Goal: Task Accomplishment & Management: Manage account settings

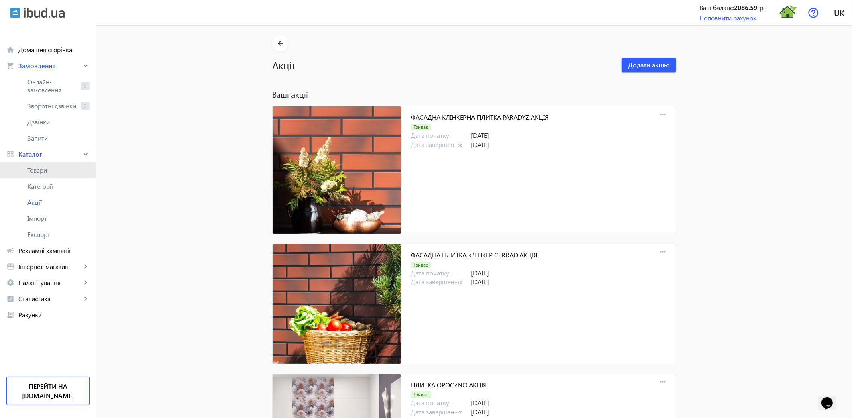
click at [46, 174] on span "Товари" at bounding box center [58, 170] width 62 height 8
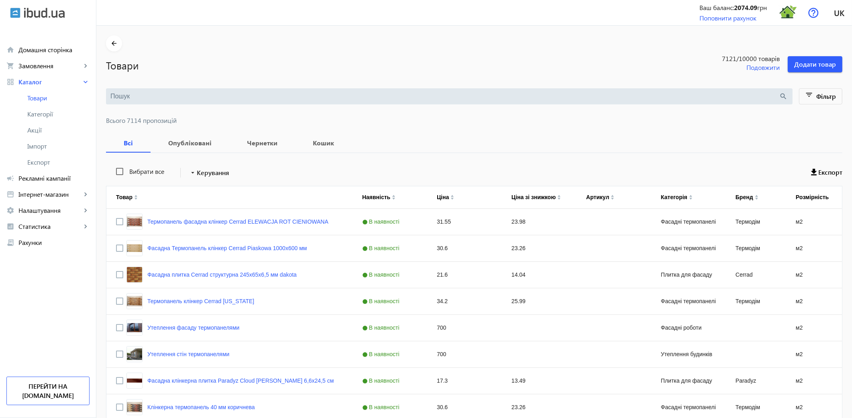
click at [120, 92] on input "search" at bounding box center [444, 96] width 669 height 9
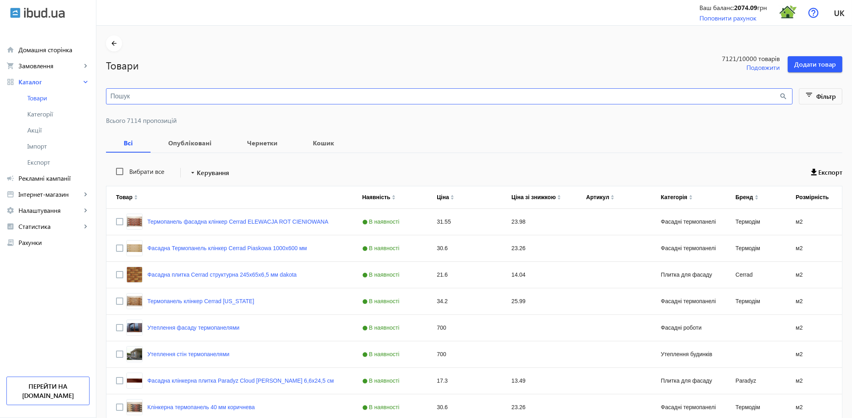
paste input "PULSAR BROWN"
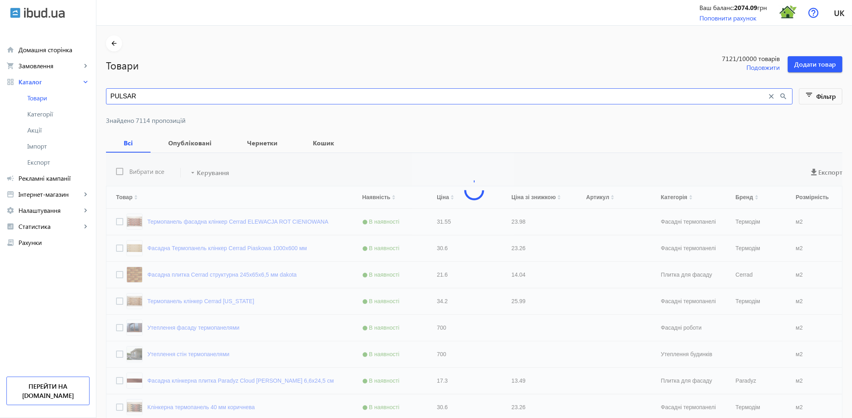
type input "PULSAR"
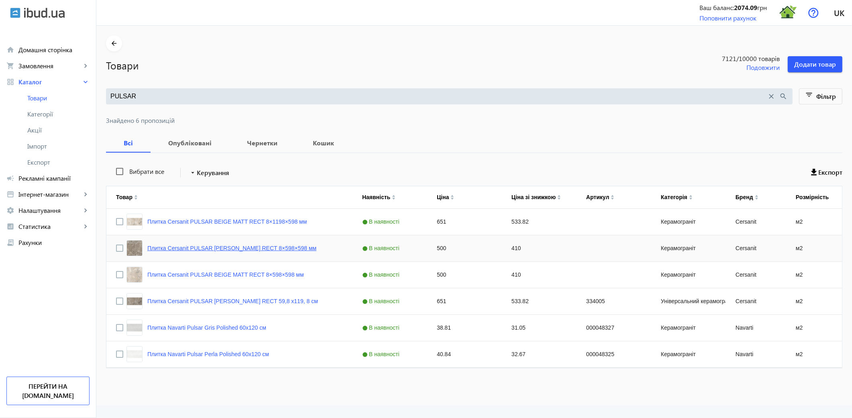
click at [228, 245] on link "Плитка Cersanit PULSAR [PERSON_NAME] RECT 8×598×598 мм" at bounding box center [231, 248] width 169 height 6
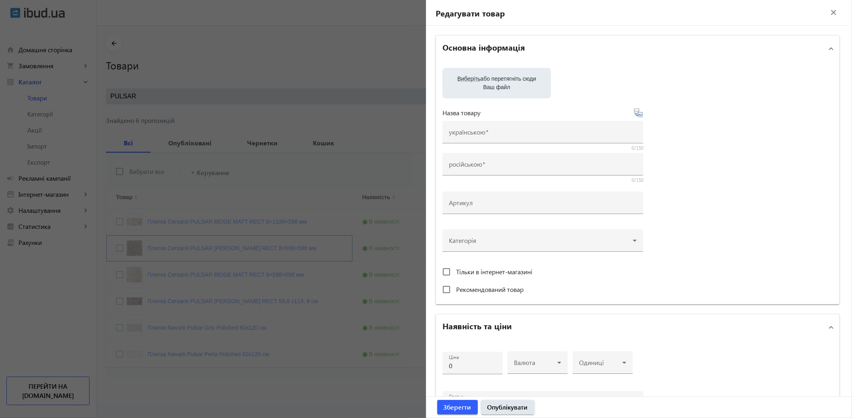
type input "Плитка Cersanit PULSAR [PERSON_NAME] RECT 8×598×598 мм"
type input "500"
type input "10"
type input "1000"
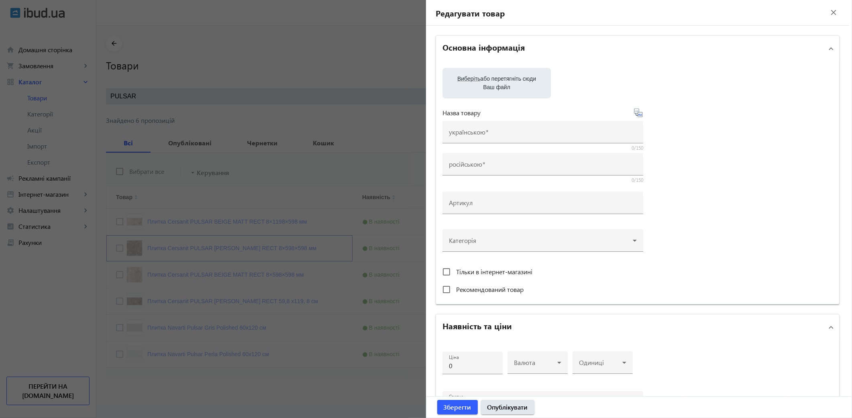
type input "Плитка Cersanit PULSAR [PERSON_NAME] RECT 8×598×598 мм"
type textarea "Плитка Cersanit PULSAR [PERSON_NAME] RECT 8×598×598 мм купити"
type textarea "Плитка Cersanit PULSAR [PERSON_NAME] RECT 8×598×598 мм купить"
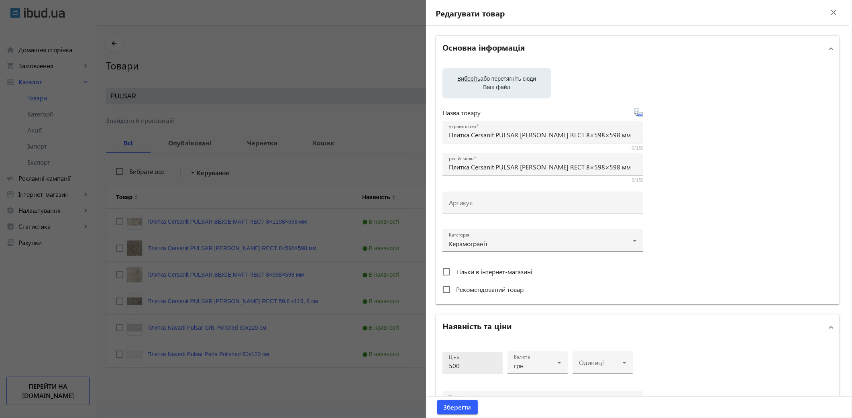
click at [467, 361] on input "500" at bounding box center [472, 365] width 47 height 8
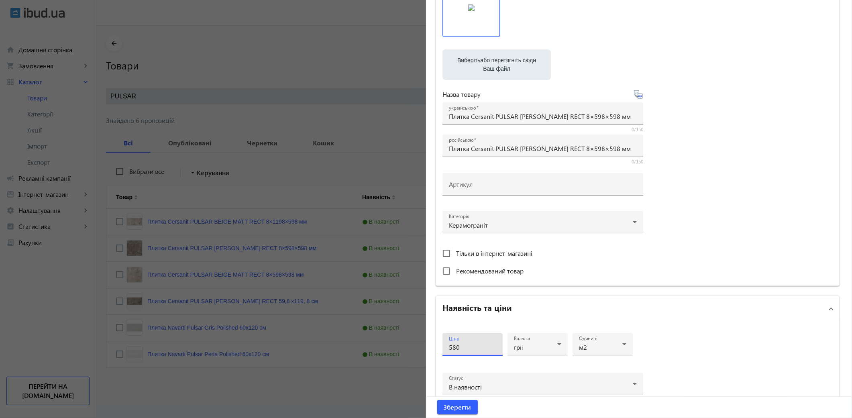
scroll to position [160, 0]
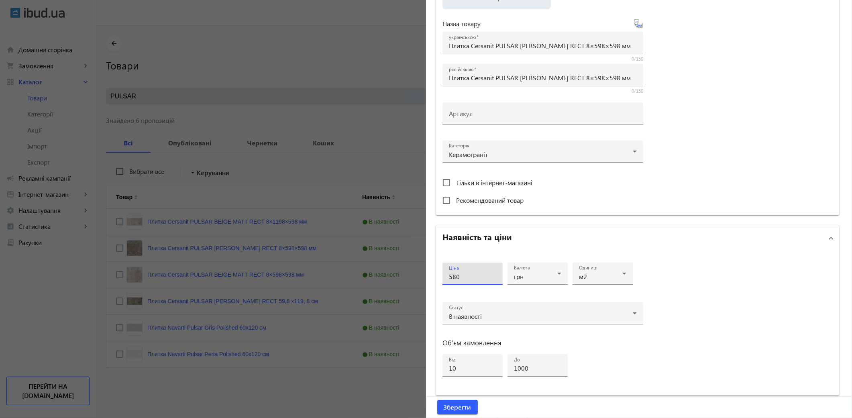
type input "580"
click at [437, 400] on button "Зберегти" at bounding box center [457, 407] width 41 height 14
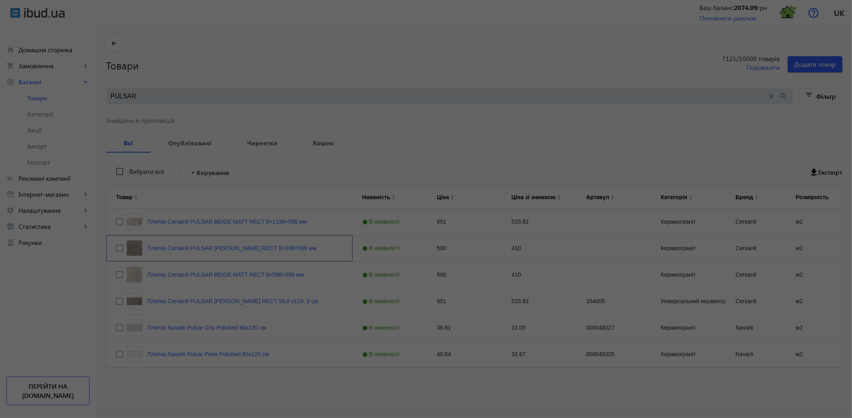
scroll to position [0, 0]
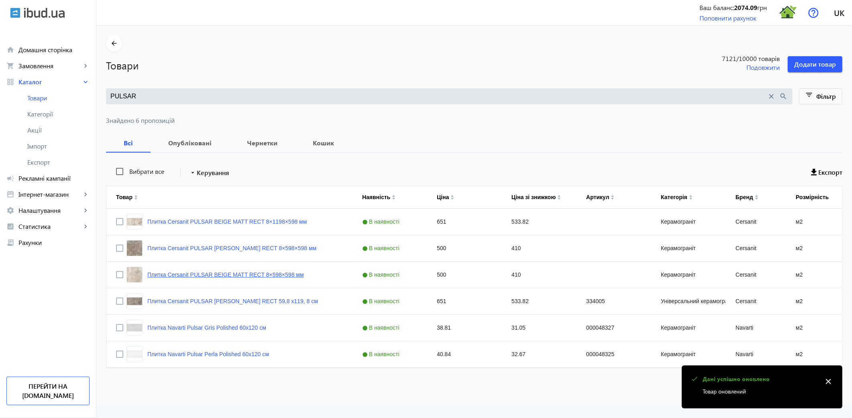
click at [193, 274] on link "Плитка Cersanit PULSAR BEIGE MATT RECT 8×598×598 мм" at bounding box center [225, 274] width 157 height 6
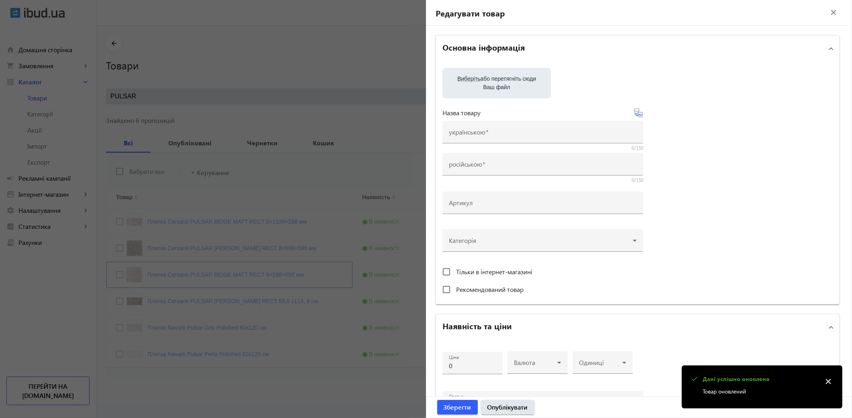
type input "Плитка Cersanit PULSAR BEIGE MATT RECT 8×598×598 мм"
type input "500"
type input "10"
type input "1000"
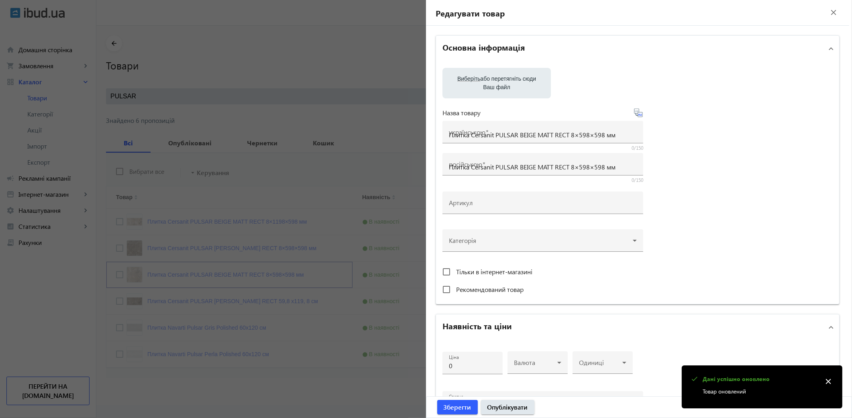
type input "Плитка Cersanit PULSAR BEIGE MATT RECT 8×598×598 мм"
type textarea "Плитка Cersanit PULSAR BEIGE MATT RECT 8×598×598 мм купити"
type textarea "Плитка Cersanit PULSAR BEIGE MATT RECT 8×598×598 мм купить"
type input "плитка cersanit pulsar beige matt rect"
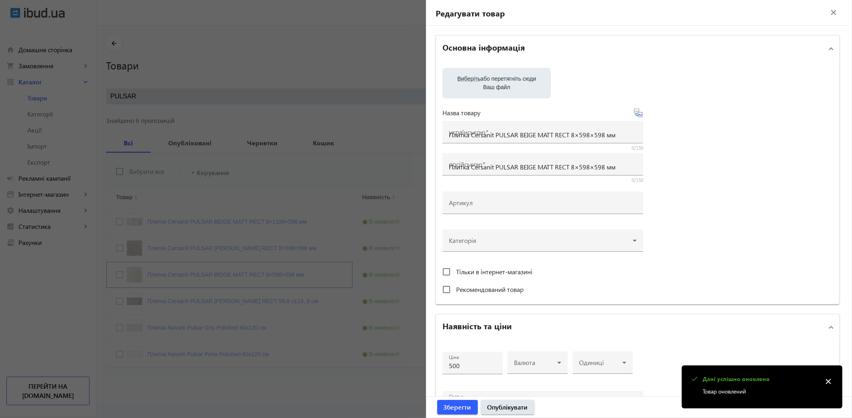
type input "плитка cersanit pulsar beige matt rect"
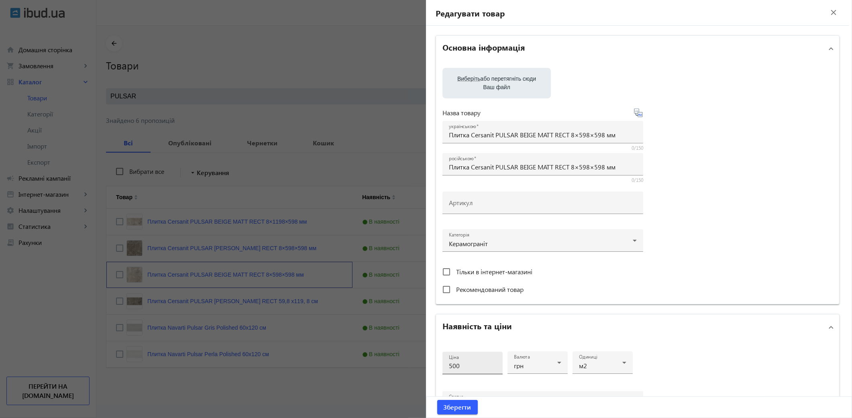
scroll to position [89, 0]
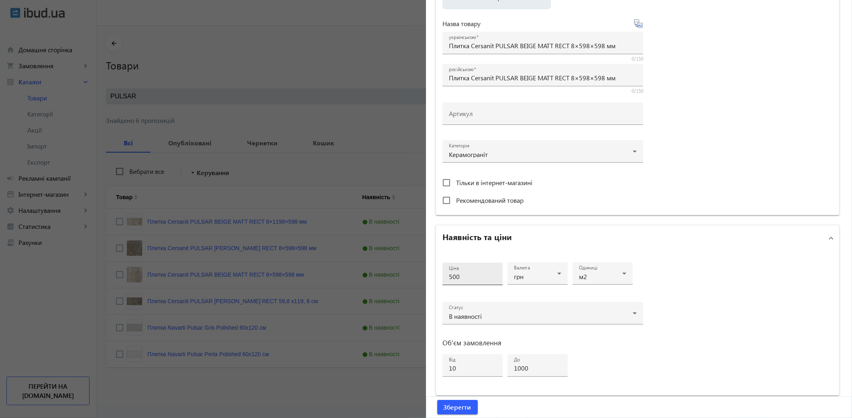
click at [463, 276] on input "500" at bounding box center [472, 276] width 47 height 8
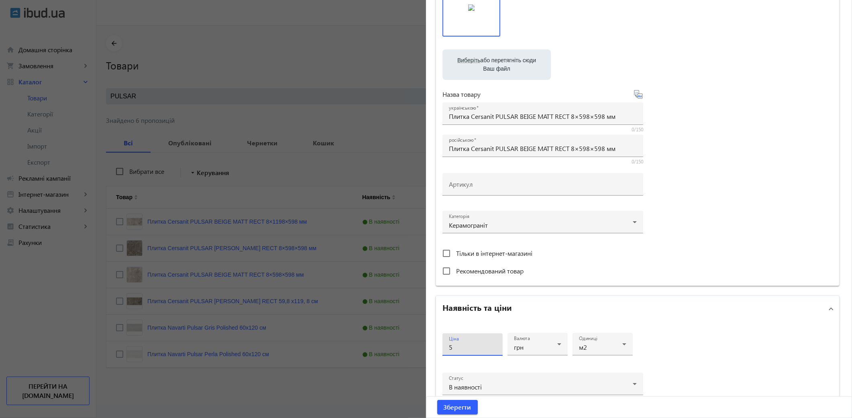
scroll to position [160, 0]
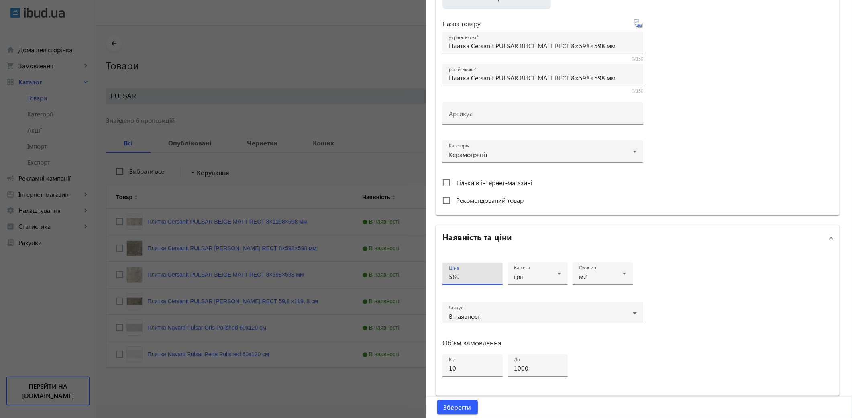
type input "580"
click at [437, 400] on button "Зберегти" at bounding box center [457, 407] width 41 height 14
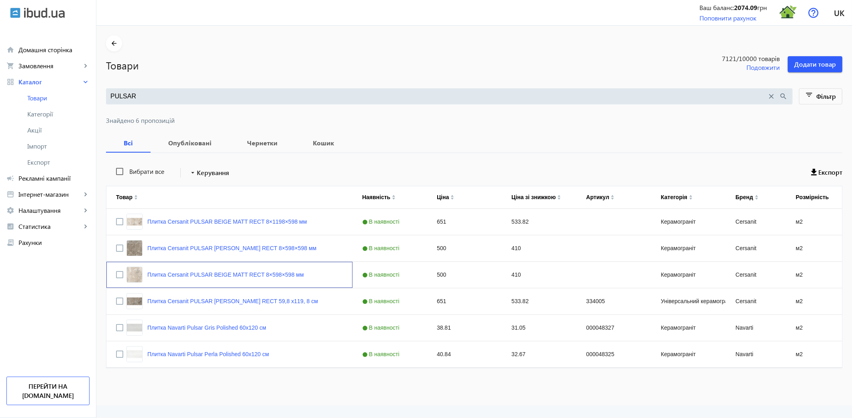
scroll to position [0, 0]
click at [201, 219] on link "Плитка Cersanit PULSAR BEIGE MATT RECT 8×1198×598 мм" at bounding box center [226, 221] width 159 height 6
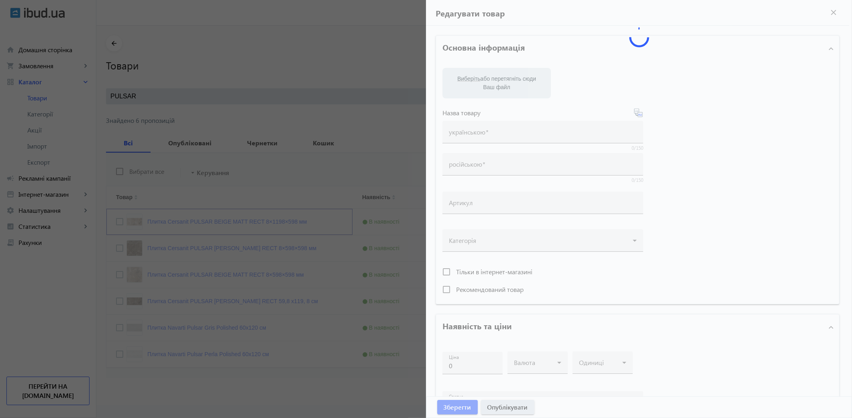
type input "Плитка Cersanit PULSAR BEIGE MATT RECT 8×1198×598 мм"
type input "651"
type input "10"
type input "1000"
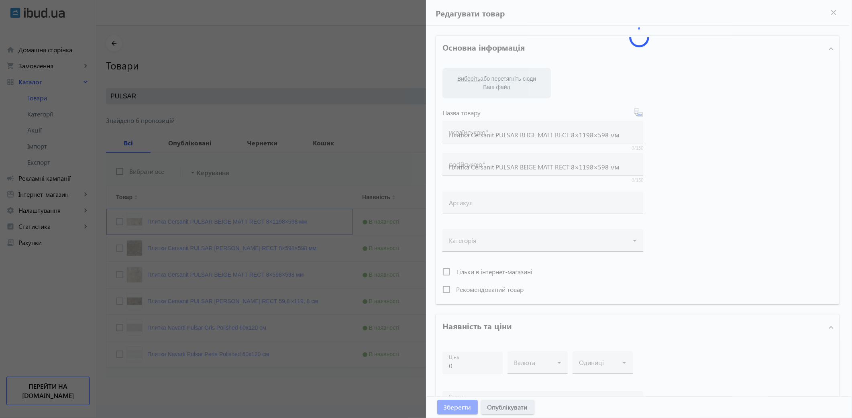
type input "Плитка Cersanit PULSAR BEIGE MATT RECT 8×1198×598 мм"
type textarea "Плитка Cersanit PULSAR BEIGE MATT RECT 8×1198×598 мм купити"
type textarea "Плитка Cersanit PULSAR BEIGE MATT RECT 8×1198×598 мм купить"
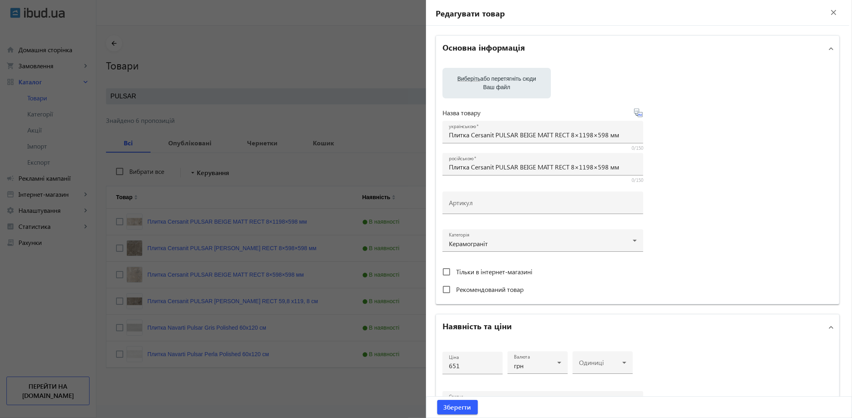
click at [463, 293] on span "Рекомендований товар" at bounding box center [489, 289] width 67 height 8
click at [454, 297] on input "Рекомендований товар" at bounding box center [446, 289] width 16 height 16
checkbox input "true"
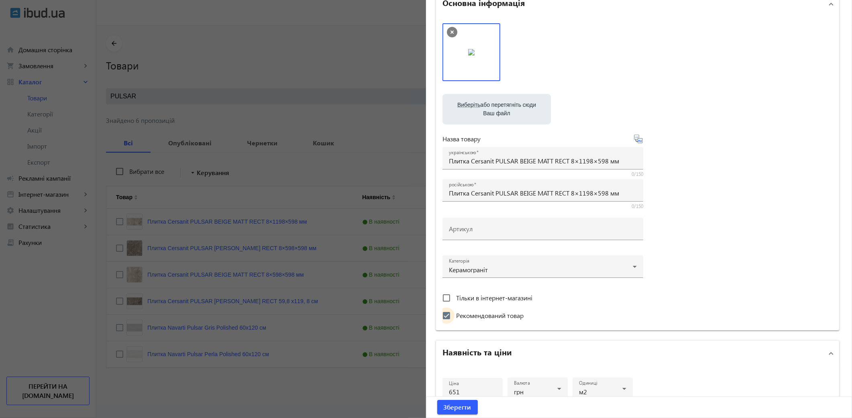
scroll to position [134, 0]
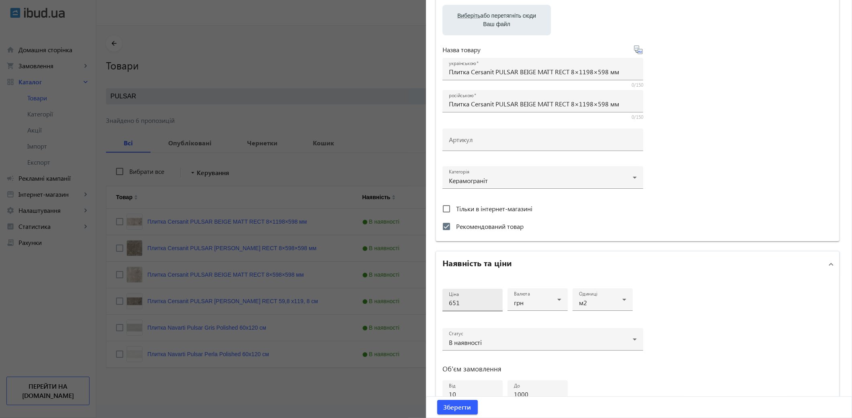
click at [466, 306] on input "651" at bounding box center [472, 302] width 47 height 8
type input "6"
type input "725"
click at [437, 400] on button "Зберегти" at bounding box center [457, 407] width 41 height 14
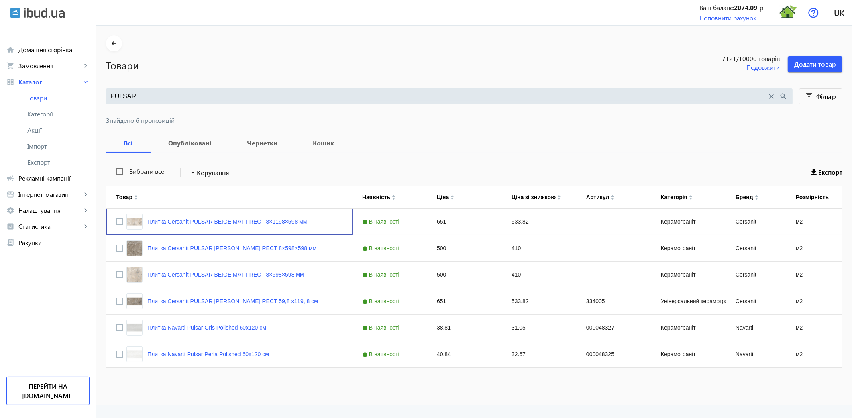
scroll to position [0, 0]
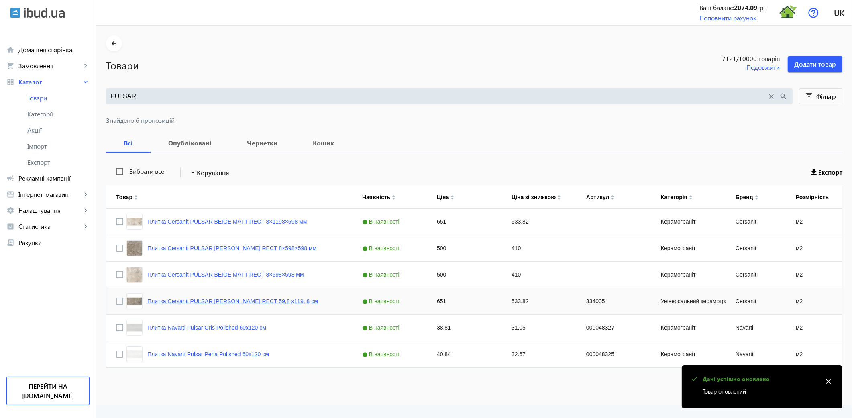
click at [214, 299] on link "Плитка Cersanit PULSAR [PERSON_NAME] RECT 59,8 х119, 8 см" at bounding box center [232, 301] width 171 height 6
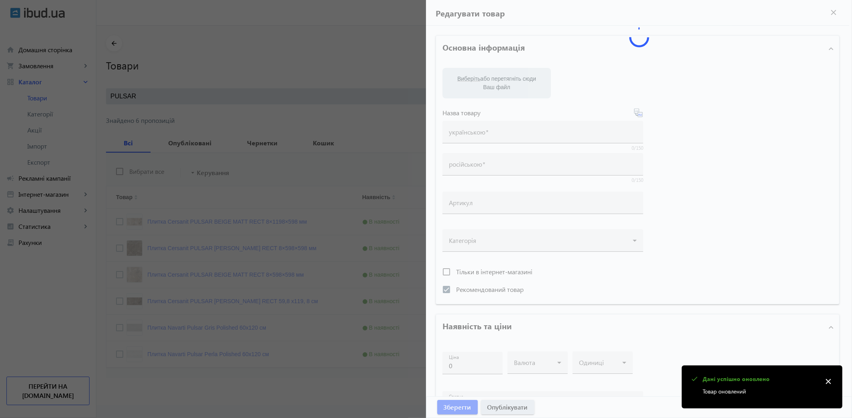
type input "Плитка Cersanit PULSAR [PERSON_NAME] RECT 59,8 х119, 8 см"
type input "Плитка Cersanit PULSAR [PERSON_NAME] RECT 59,8х119,8 см"
type input "334005"
checkbox input "true"
type input "651"
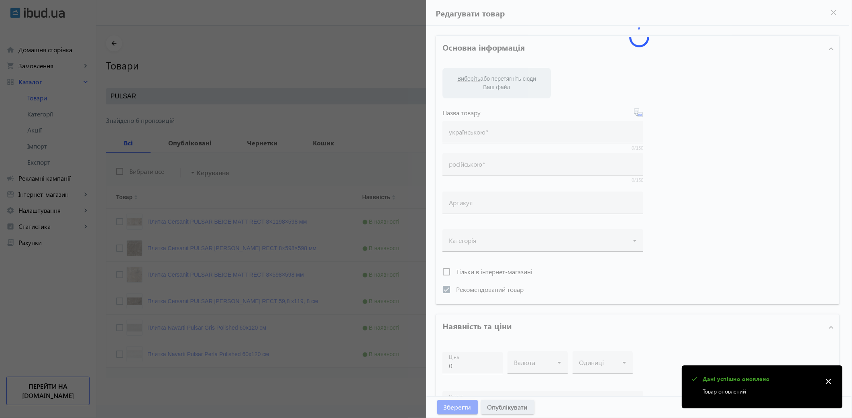
type input "10"
type input "1000"
type input "Плитка Cersanit PULSAR [PERSON_NAME] RECT 59,8 х119, 8 см"
type input "Плитка Cersanit PULSAR [PERSON_NAME] RECT 59,8х119,8 см"
type textarea "Плитка Cersanit PULSAR [PERSON_NAME] RECT 59,8х119,8 см купити"
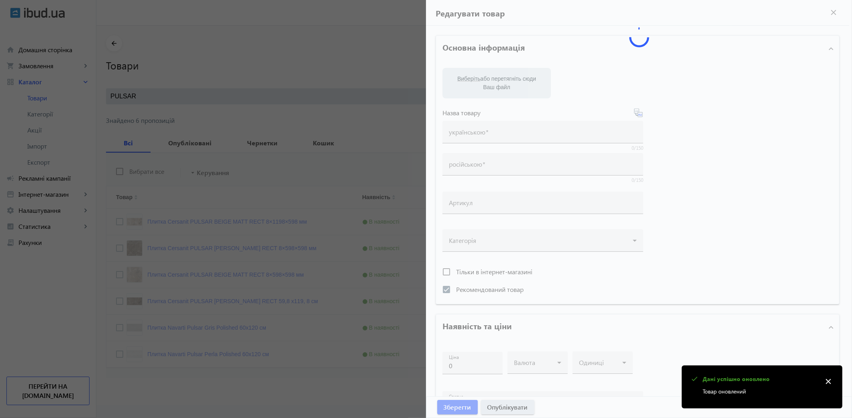
type textarea "Плитка Cersanit PULSAR [PERSON_NAME] RECT 59,8х119,8 см купить"
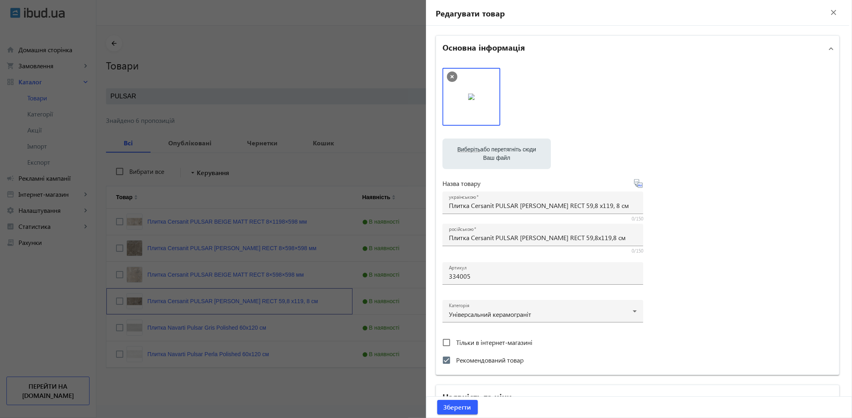
scroll to position [134, 0]
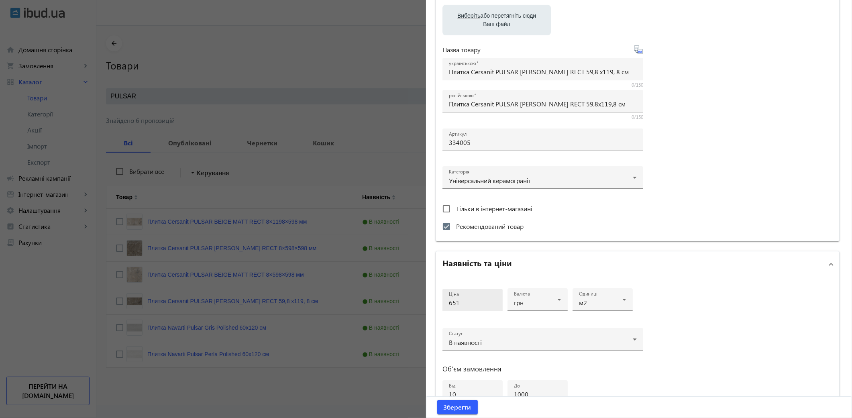
click at [464, 302] on input "651" at bounding box center [472, 302] width 47 height 8
type input "6"
type input "725"
click at [437, 400] on button "Зберегти" at bounding box center [457, 407] width 41 height 14
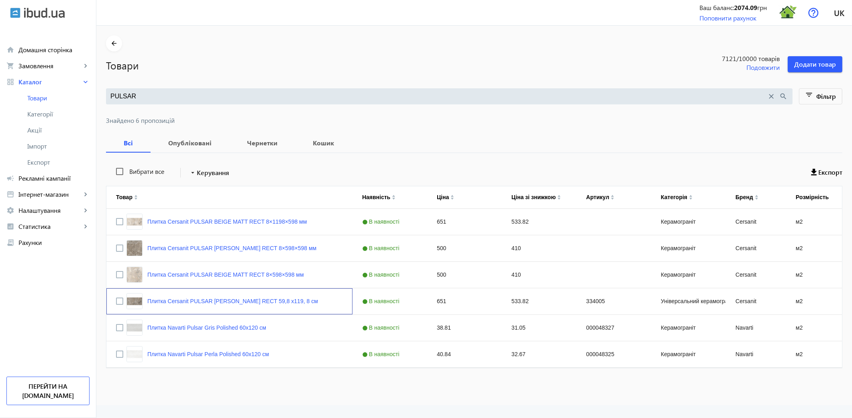
scroll to position [0, 0]
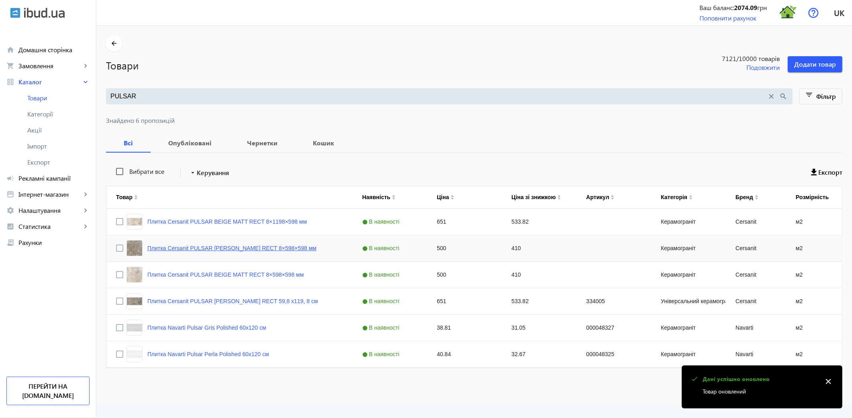
click at [195, 246] on link "Плитка Cersanit PULSAR [PERSON_NAME] RECT 8×598×598 мм" at bounding box center [231, 248] width 169 height 6
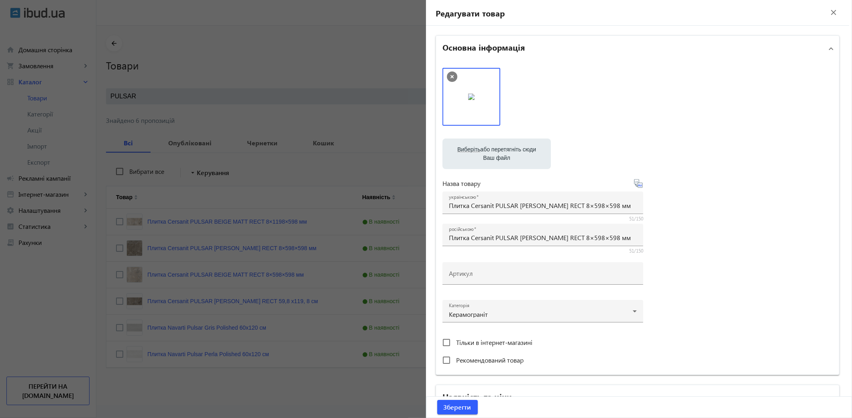
scroll to position [250, 0]
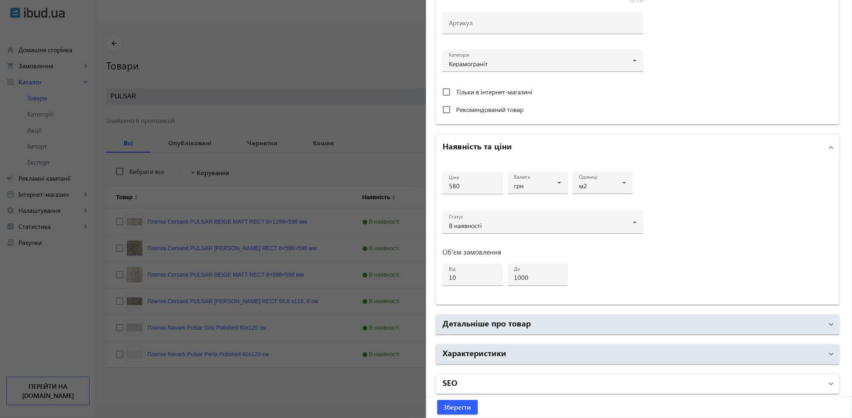
click at [470, 386] on mat-panel-title "SEO" at bounding box center [632, 383] width 380 height 14
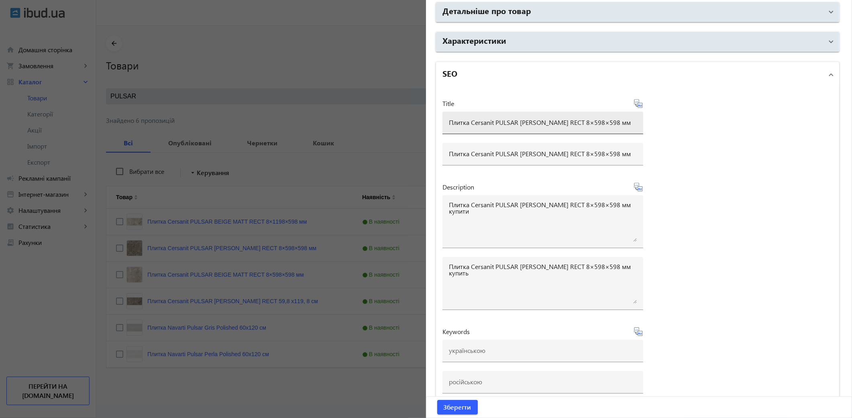
scroll to position [571, 0]
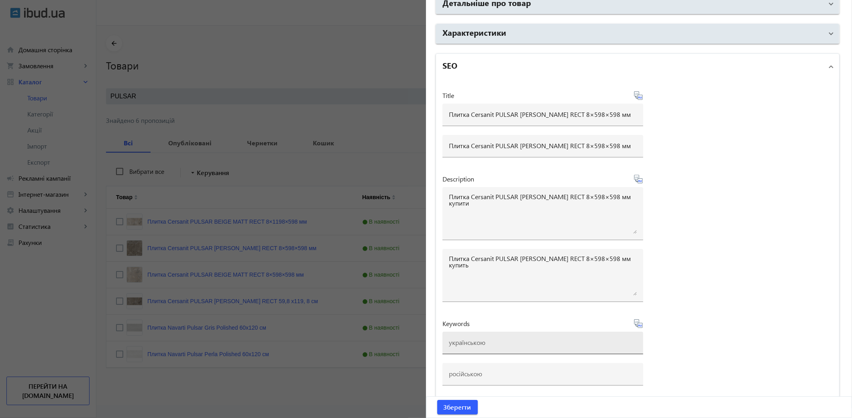
click at [455, 342] on input at bounding box center [543, 342] width 188 height 8
click at [533, 342] on input "плитка cersanit castello graphite matt, плитка сersanit, cersanit castello grap…" at bounding box center [543, 342] width 188 height 8
click at [546, 363] on div at bounding box center [543, 374] width 188 height 22
drag, startPoint x: 492, startPoint y: 339, endPoint x: 553, endPoint y: 340, distance: 61.4
click at [553, 340] on input "плитка cersanit castello graphite matt, плитка сersanit, cersanit castello grap…" at bounding box center [543, 342] width 188 height 8
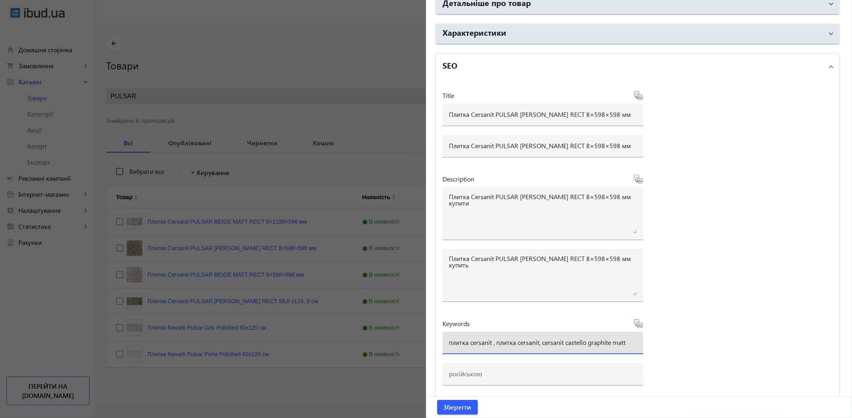
paste input "pulsar-brown-matt-rect"
drag, startPoint x: 510, startPoint y: 342, endPoint x: 533, endPoint y: 327, distance: 26.4
click at [510, 342] on input "плитка cersanit pulsar-brown-matt-rect, плитка сersanit, cersanit castello grap…" at bounding box center [543, 342] width 188 height 8
click at [607, 342] on input "плитка cersanit pulsar [PERSON_NAME] rect, плитка сersanit, cersanit castello g…" at bounding box center [543, 342] width 188 height 8
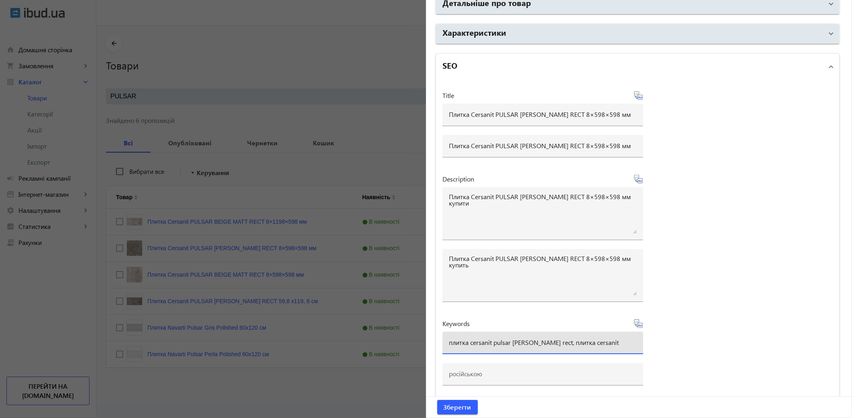
type input "плитка cersanit pulsar [PERSON_NAME] rect, плитка сersanit"
click at [635, 322] on icon at bounding box center [638, 324] width 10 height 10
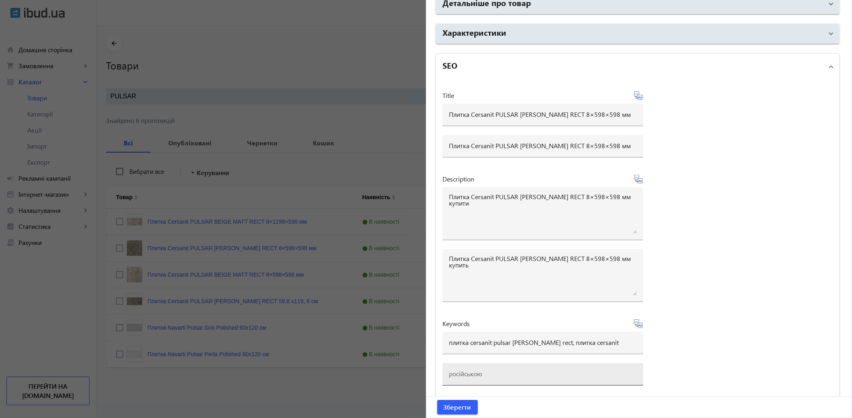
type input "плитка cersanit pulsar [PERSON_NAME] rect, плитка сersanit"
click at [448, 407] on span "Зберегти" at bounding box center [457, 407] width 28 height 9
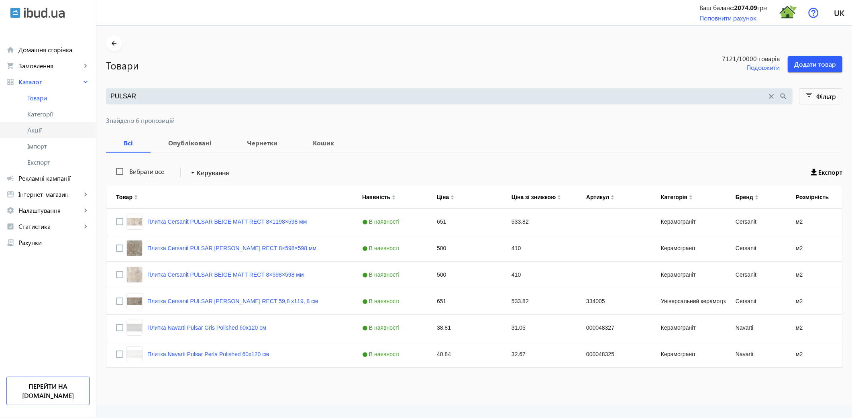
click at [41, 132] on span "Акції" at bounding box center [58, 130] width 62 height 8
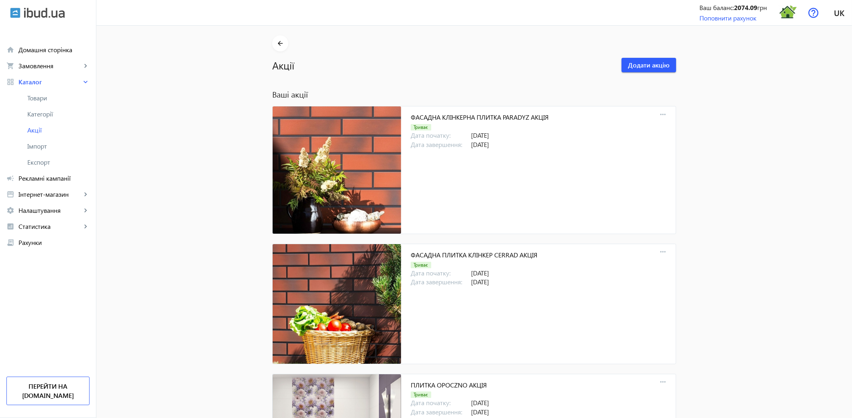
scroll to position [1604, 0]
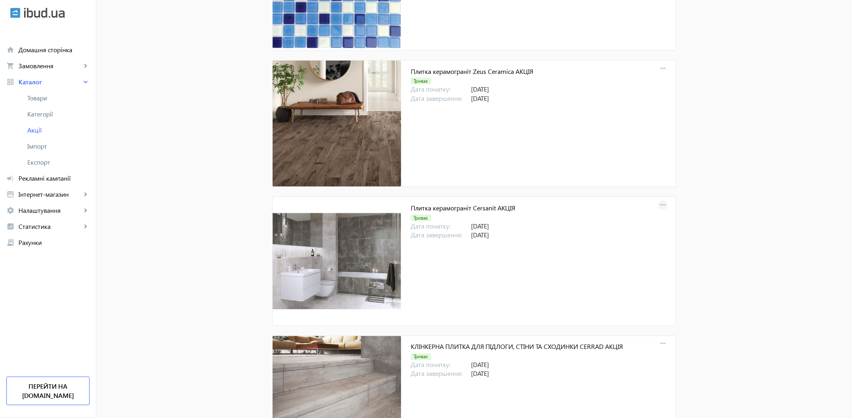
click at [660, 206] on mat-icon "more_horiz" at bounding box center [662, 204] width 11 height 11
click at [692, 264] on span "Зняти з публікації" at bounding box center [714, 262] width 67 height 6
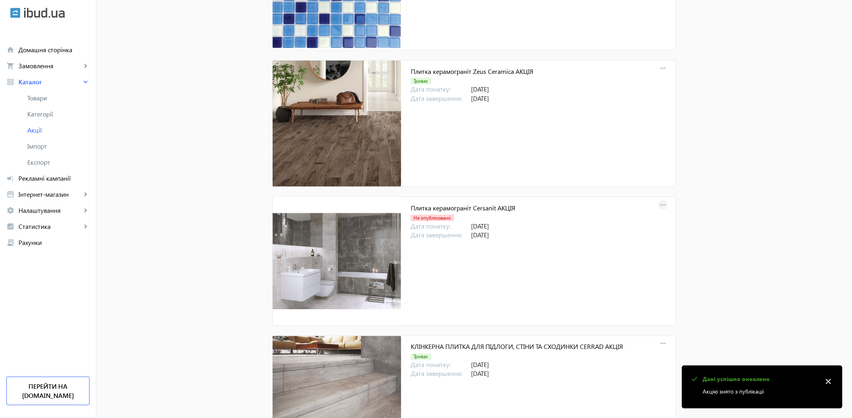
click at [659, 205] on mat-icon "more_horiz" at bounding box center [662, 204] width 11 height 11
click at [699, 265] on span "Опублікувати" at bounding box center [714, 262] width 67 height 6
